Goal: Navigation & Orientation: Find specific page/section

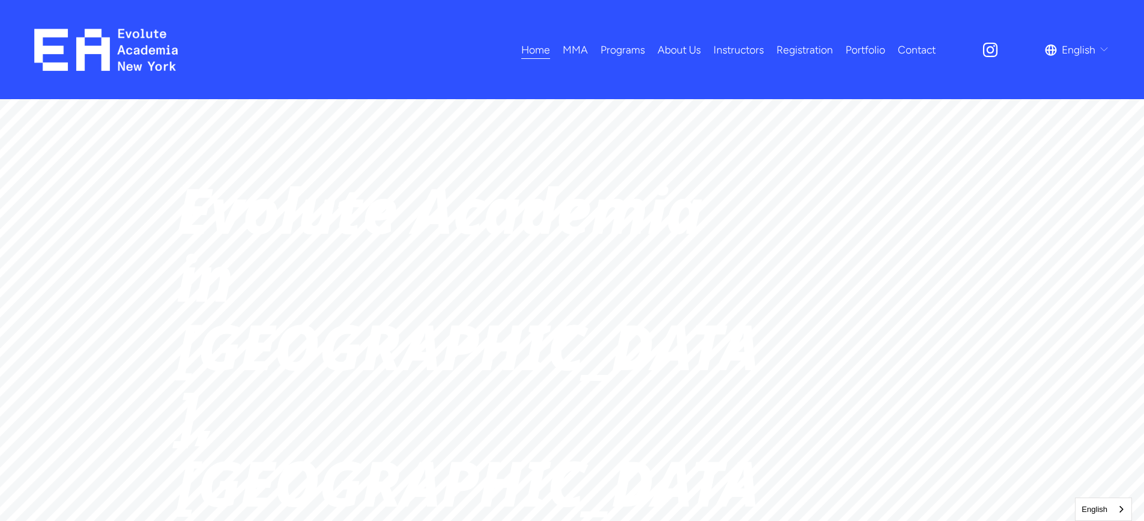
click at [624, 44] on span "Programs" at bounding box center [623, 49] width 44 height 19
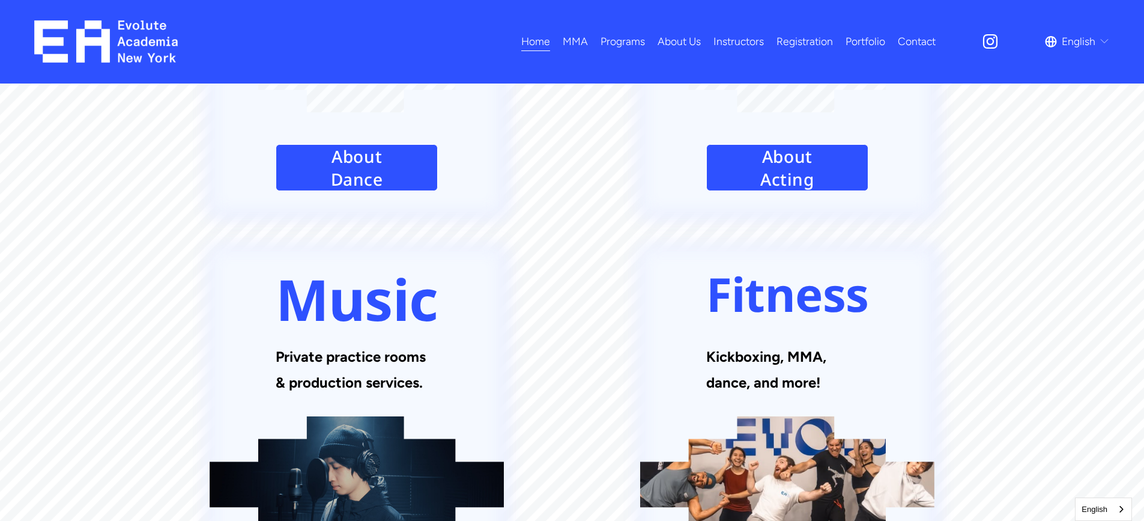
scroll to position [1322, 0]
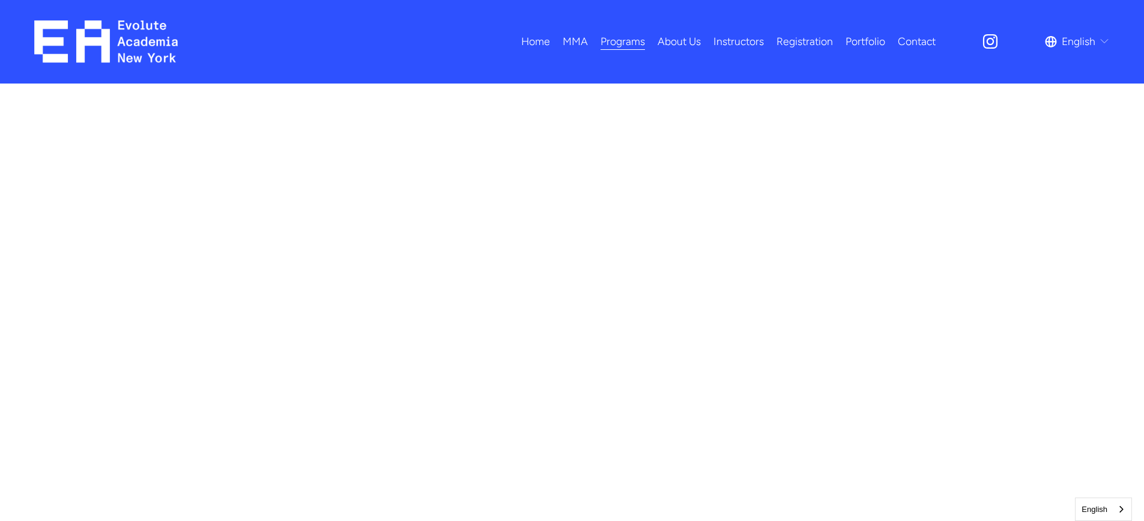
scroll to position [661, 0]
click at [730, 46] on link "Instructors" at bounding box center [739, 41] width 50 height 21
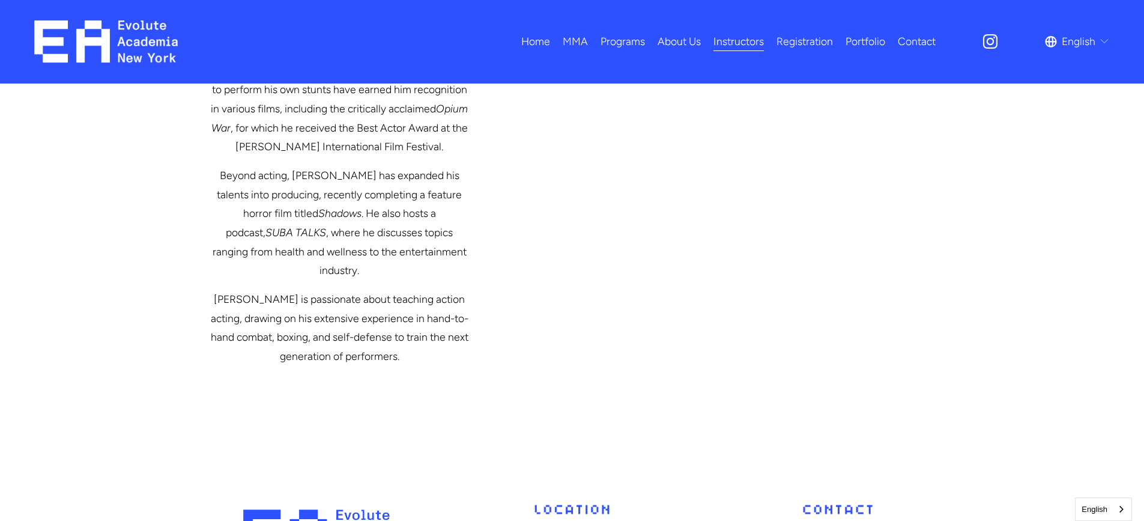
scroll to position [2623, 0]
